Goal: Check status: Check status

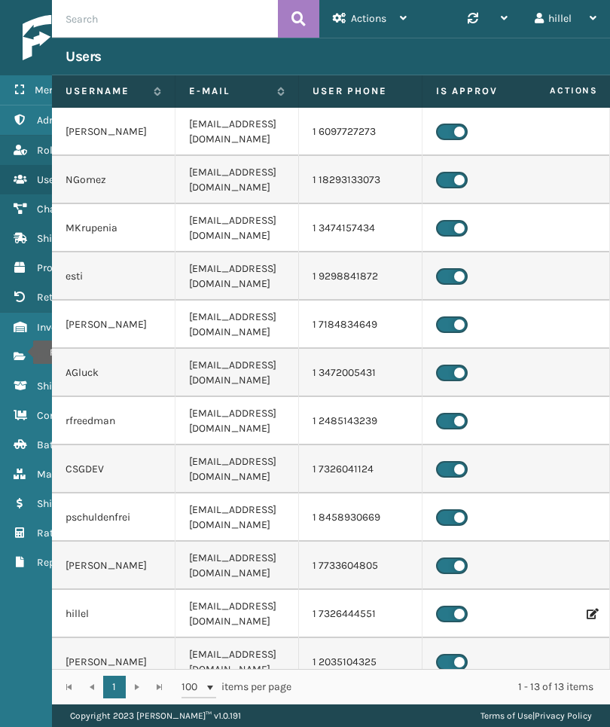
click at [23, 353] on icon "Fulfillment Orders" at bounding box center [20, 356] width 12 height 11
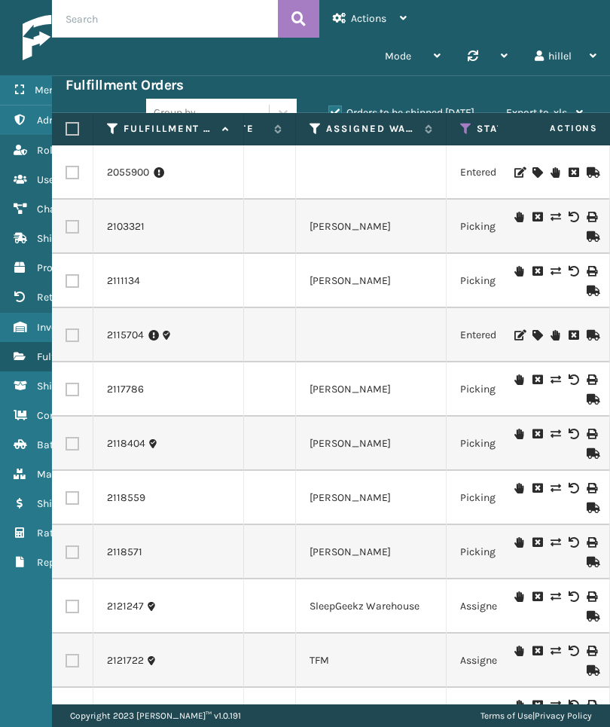
scroll to position [0, 523]
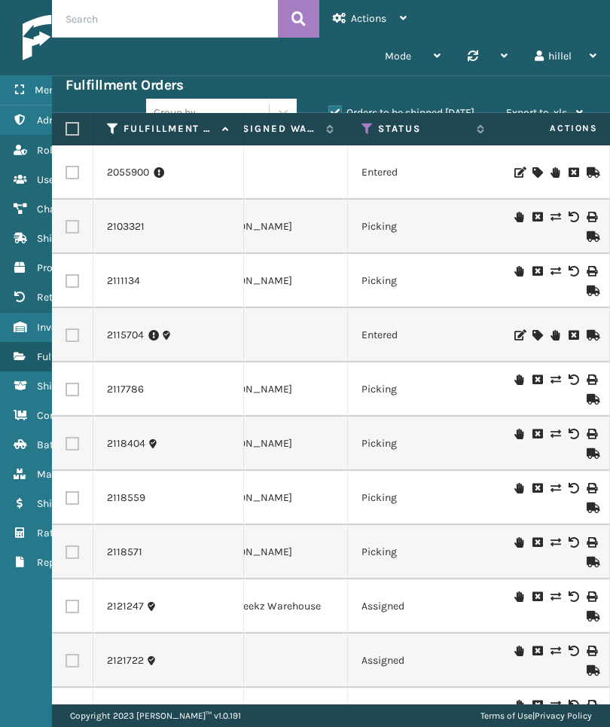
click at [609, 718] on div "Copyright 2023 [PERSON_NAME]™ v 1.0.191 Terms of Use | Privacy Policy" at bounding box center [331, 715] width 558 height 23
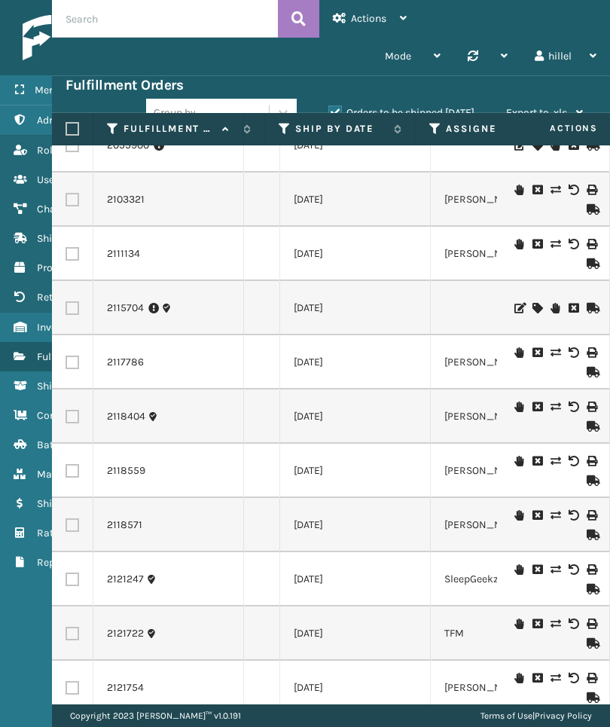
scroll to position [0, 0]
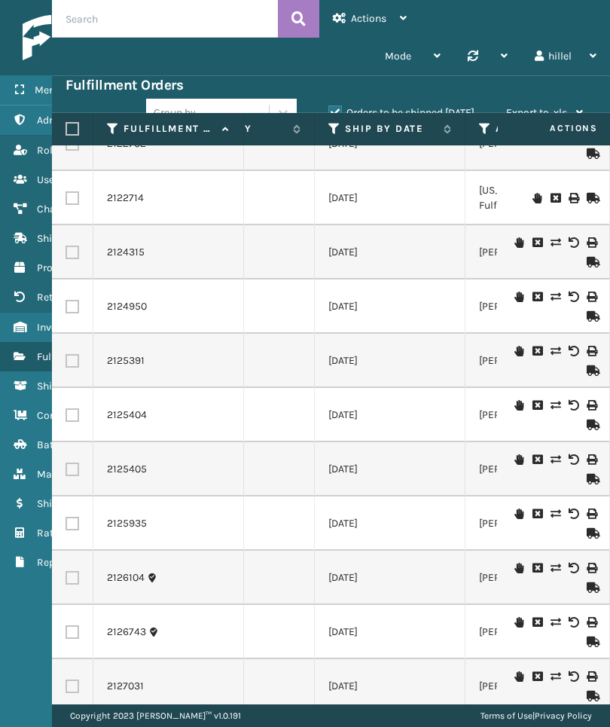
click at [608, 709] on div "Copyright 2023 [PERSON_NAME]™ v 1.0.191 Terms of Use | Privacy Policy" at bounding box center [331, 715] width 558 height 23
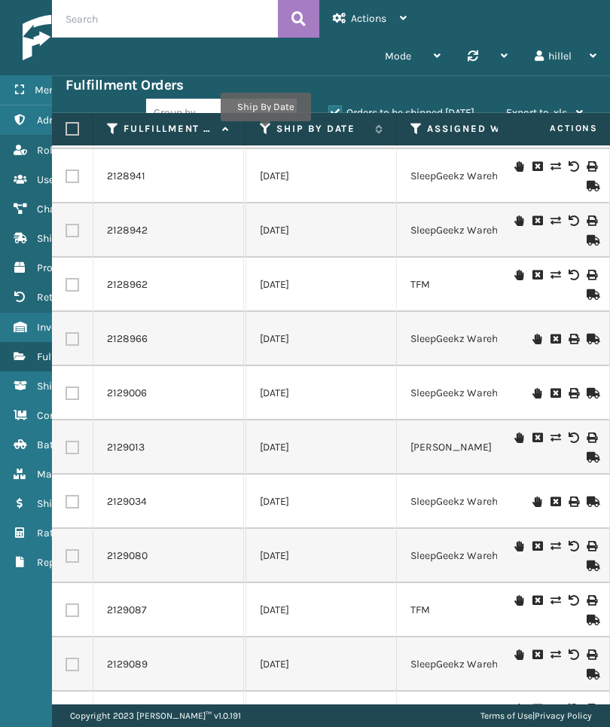
click at [265, 132] on icon at bounding box center [266, 129] width 12 height 14
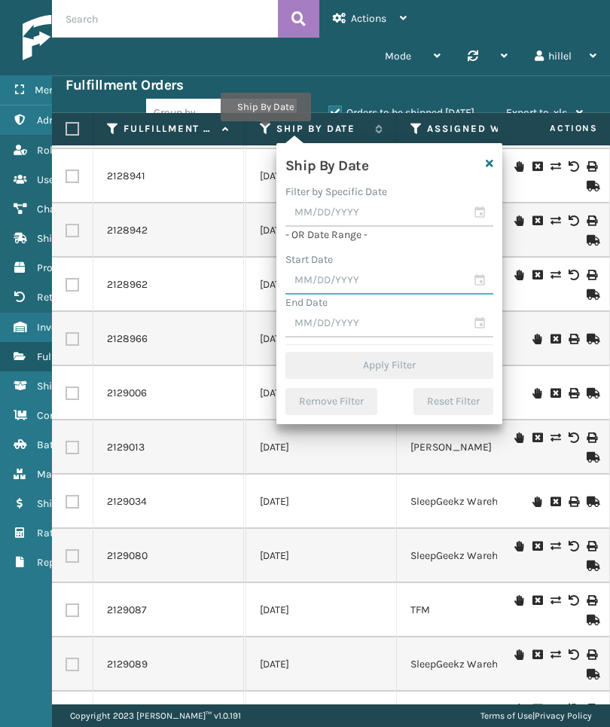
click at [373, 279] on input "text" at bounding box center [389, 280] width 208 height 27
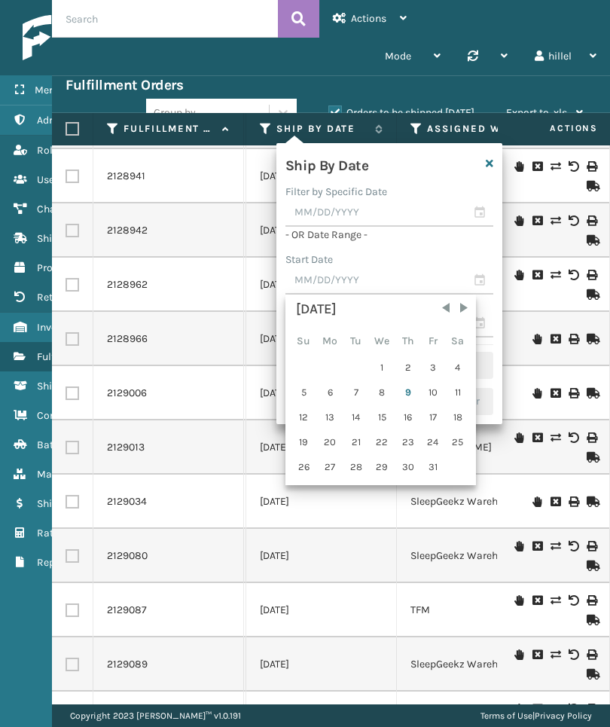
click at [380, 371] on div "1" at bounding box center [382, 367] width 25 height 23
type input "[DATE]"
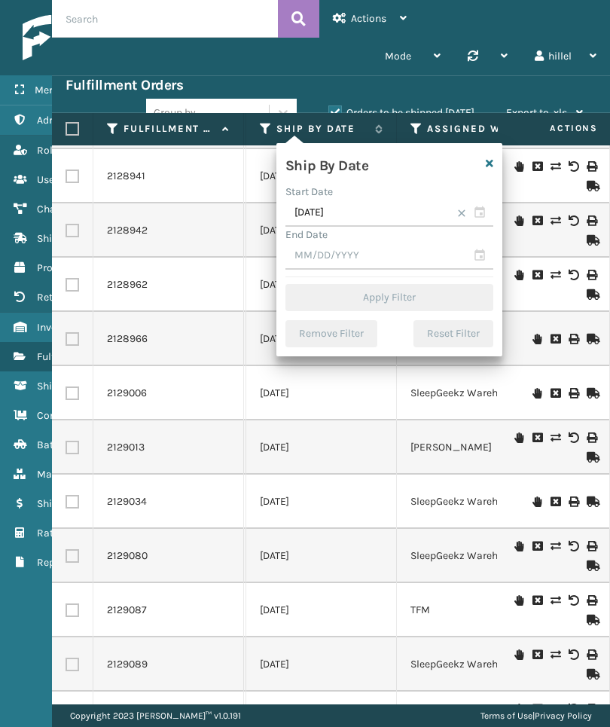
click at [428, 261] on input "text" at bounding box center [389, 256] width 208 height 27
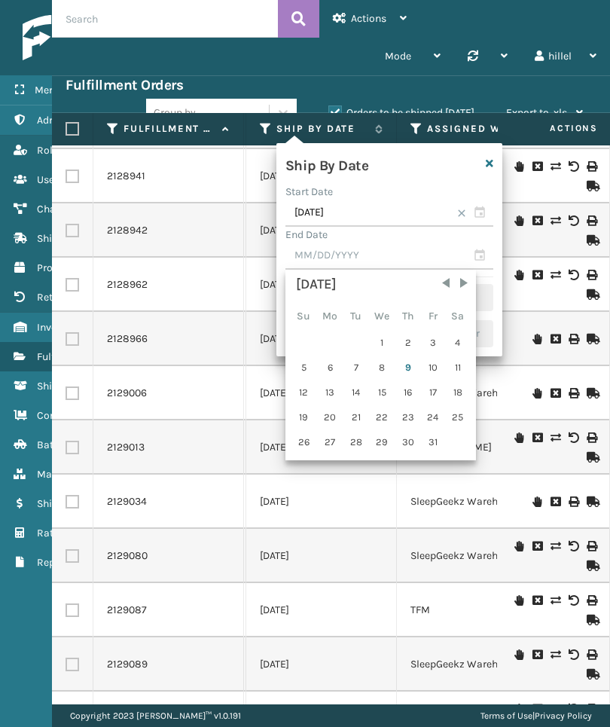
click at [415, 371] on div "9" at bounding box center [408, 367] width 23 height 23
type input "[DATE]"
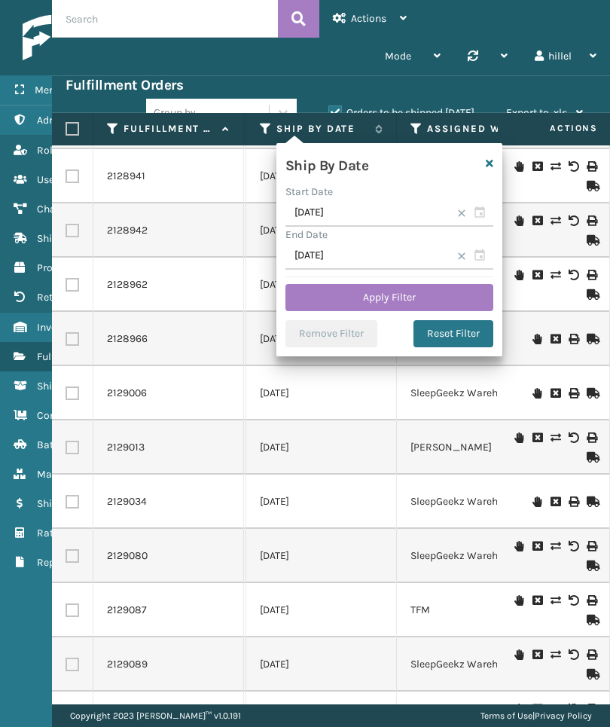
click at [459, 297] on button "Apply Filter" at bounding box center [389, 297] width 208 height 27
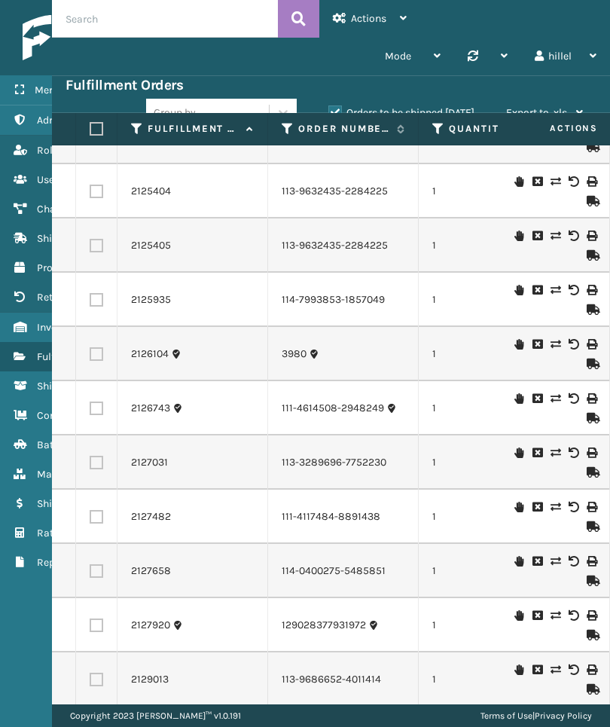
click at [502, 435] on td at bounding box center [553, 462] width 113 height 54
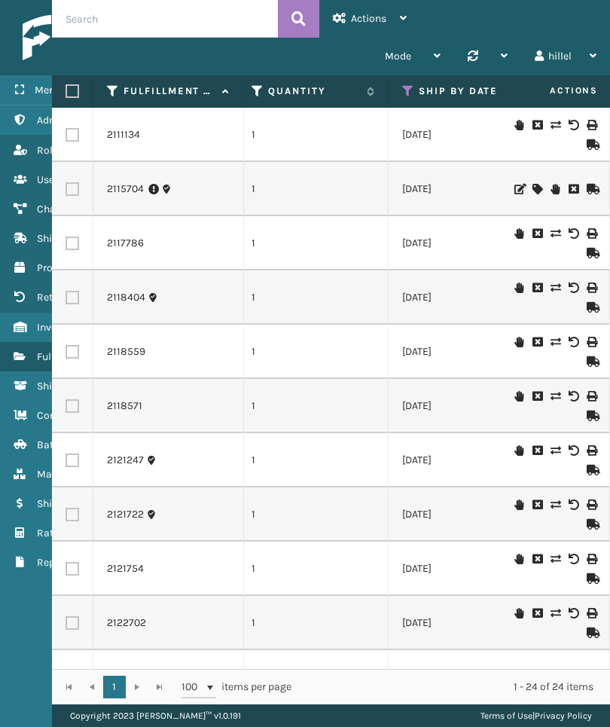
click at [25, 324] on icon at bounding box center [20, 327] width 12 height 11
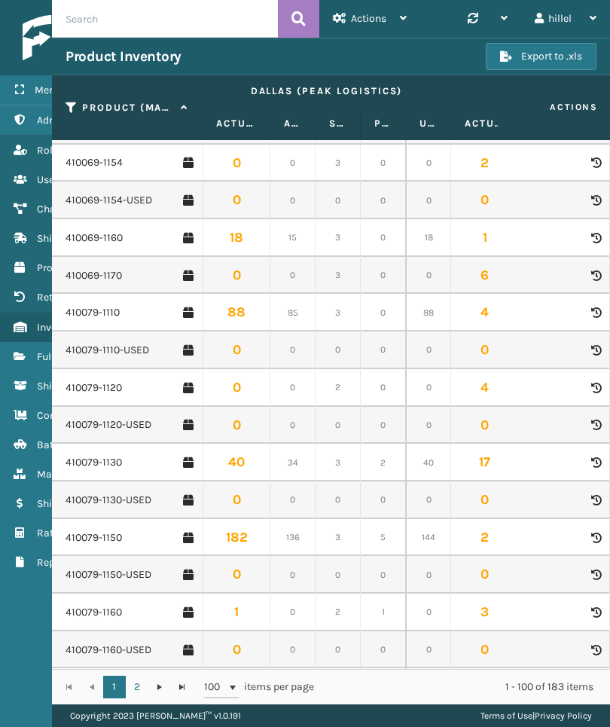
click at [609, 717] on div "Copyright 2023 [PERSON_NAME]™ v 1.0.191 Terms of Use | Privacy Policy" at bounding box center [331, 715] width 558 height 23
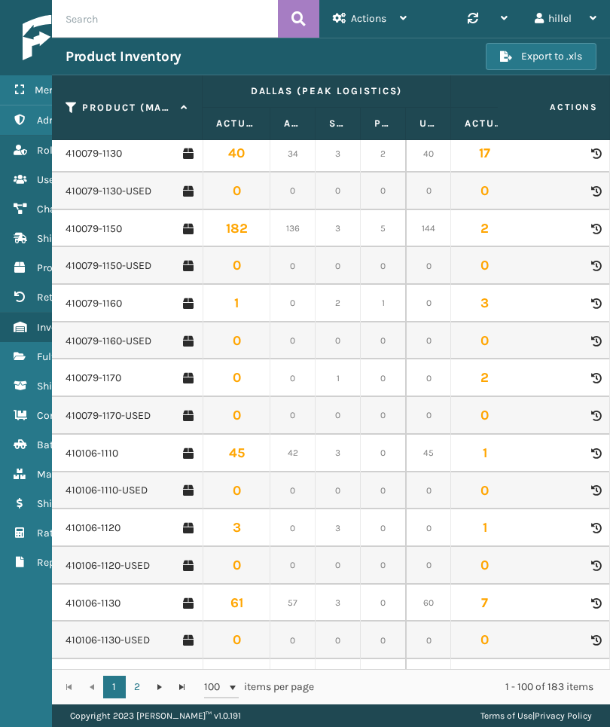
click at [608, 716] on div "Copyright 2023 [PERSON_NAME]™ v 1.0.191 Terms of Use | Privacy Policy" at bounding box center [331, 715] width 558 height 23
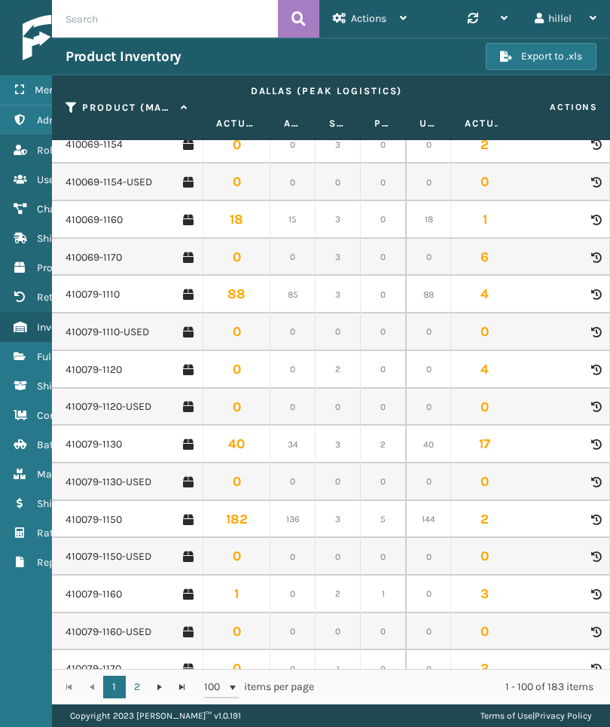
click at [80, 587] on link "410079-1160" at bounding box center [94, 594] width 56 height 15
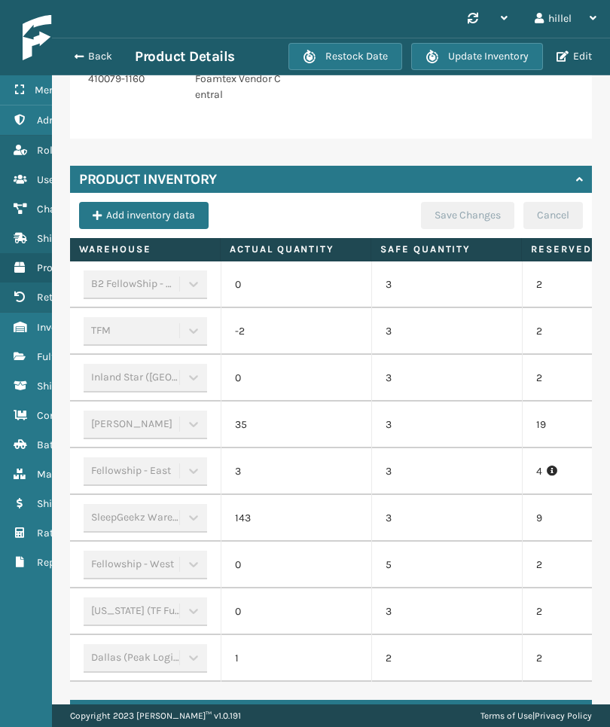
click at [518, 588] on td "5" at bounding box center [446, 565] width 151 height 47
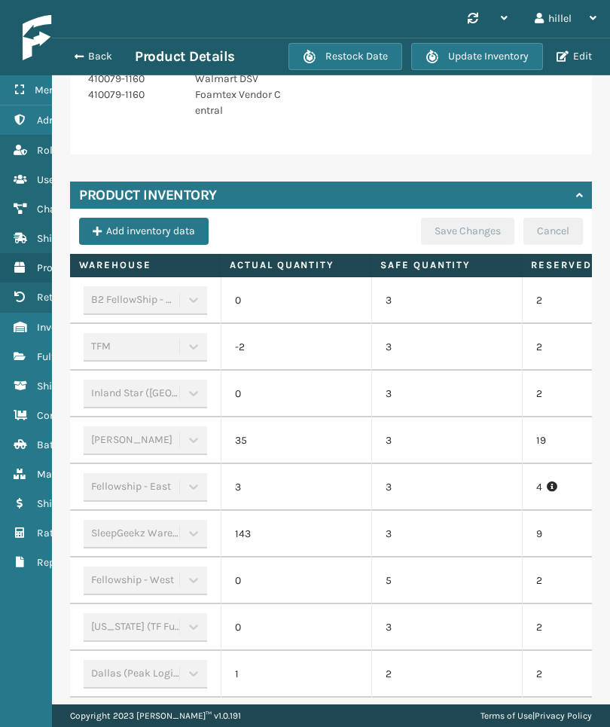
click at [88, 53] on button "Back" at bounding box center [100, 57] width 69 height 14
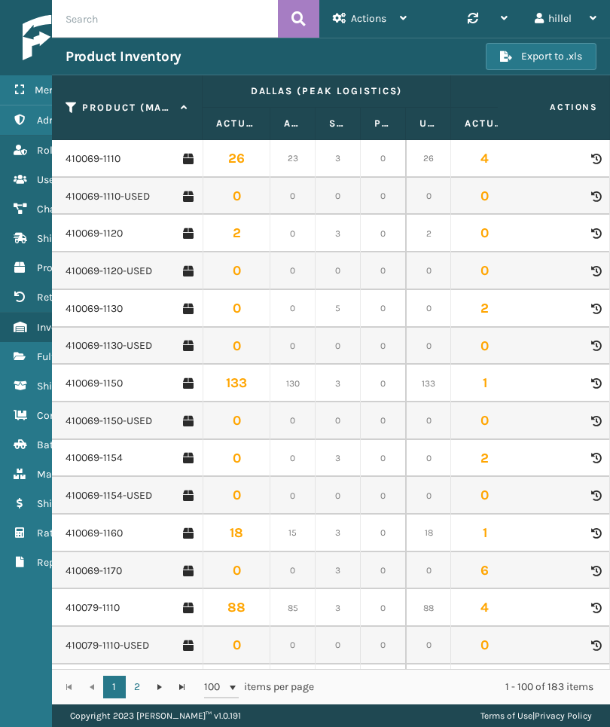
click at [35, 362] on link "Fulfillment Orders" at bounding box center [94, 356] width 188 height 29
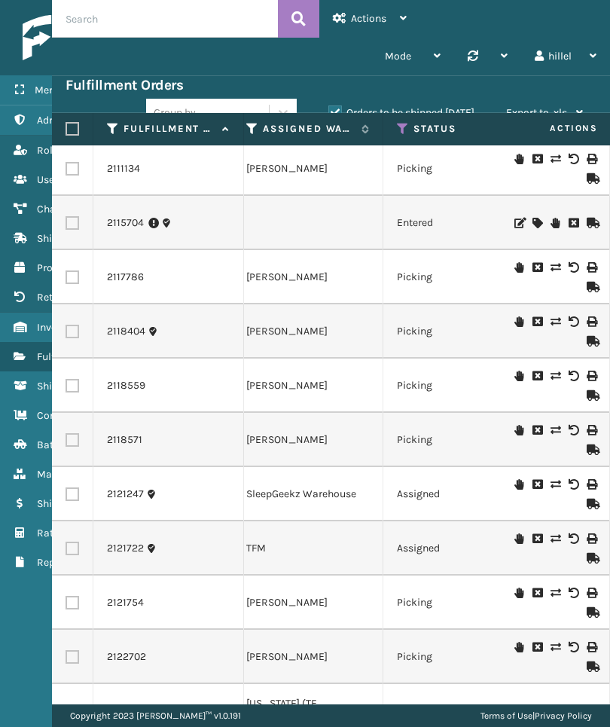
scroll to position [0, 487]
click at [253, 132] on icon at bounding box center [252, 129] width 12 height 14
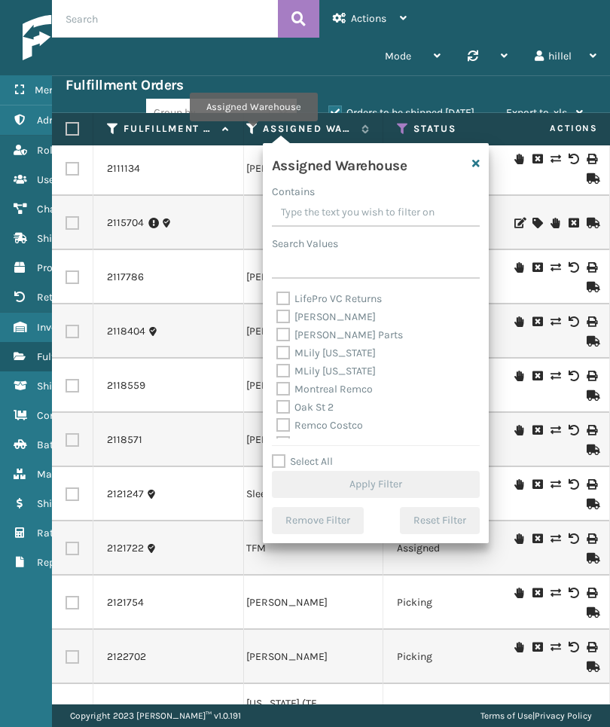
scroll to position [267, 0]
click at [331, 321] on label "[PERSON_NAME]" at bounding box center [325, 318] width 99 height 13
click at [277, 319] on input "[PERSON_NAME]" at bounding box center [276, 315] width 1 height 10
checkbox input "true"
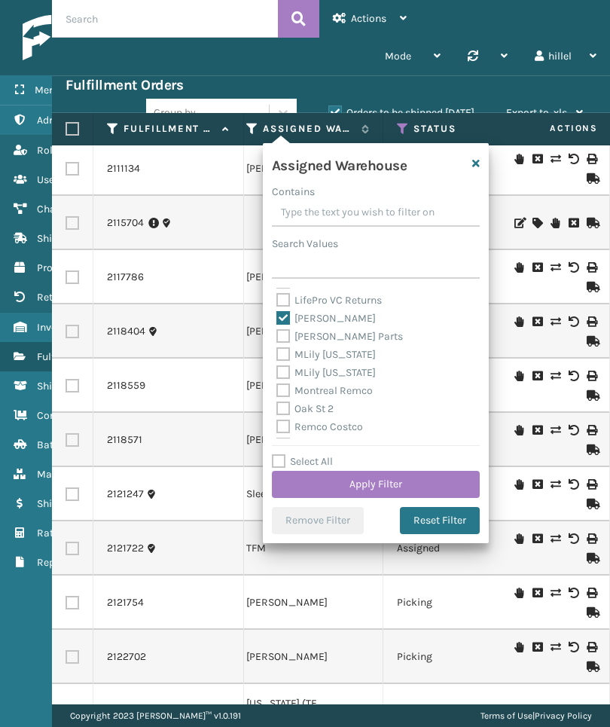
click at [429, 485] on button "Apply Filter" at bounding box center [376, 484] width 208 height 27
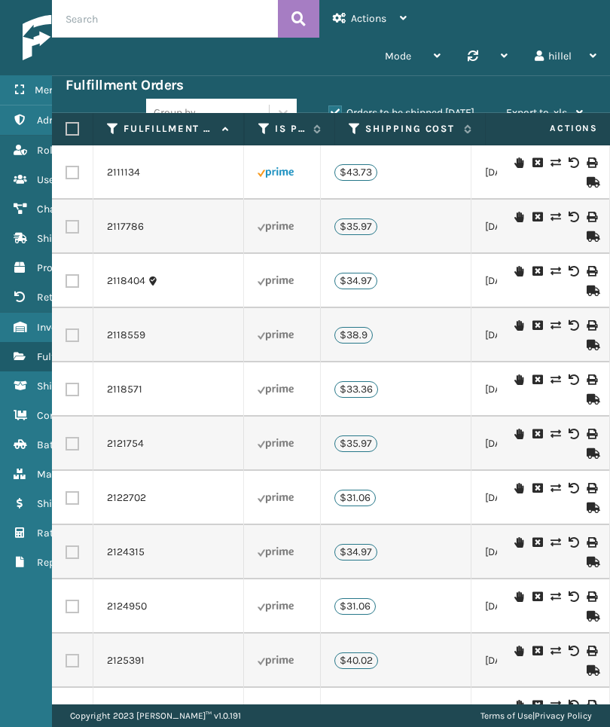
scroll to position [0, 2038]
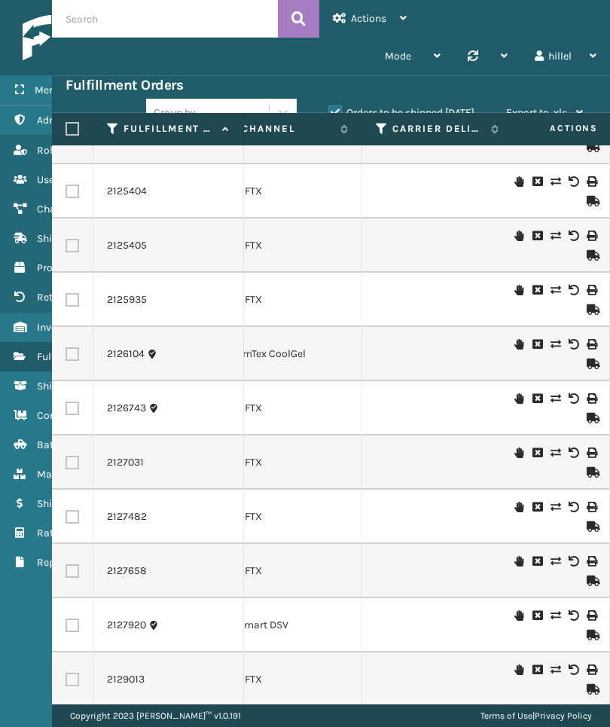
click at [490, 567] on td at bounding box center [437, 571] width 151 height 54
